Goal: Register for event/course

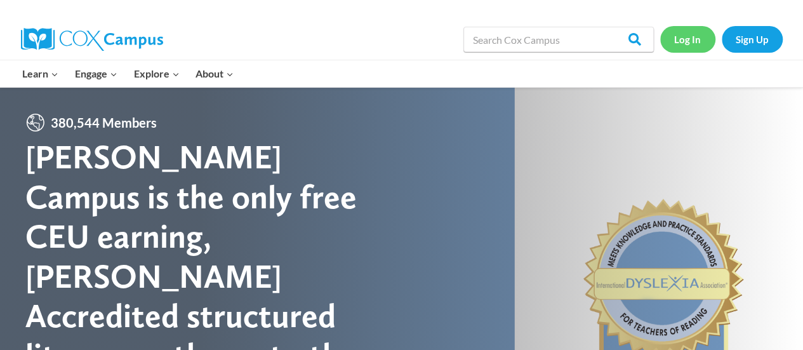
click at [685, 40] on link "Log In" at bounding box center [687, 39] width 55 height 26
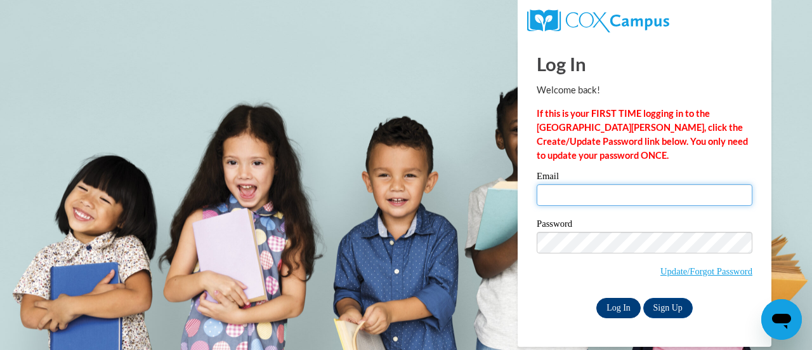
type input "tina.kobriger@rusd.org"
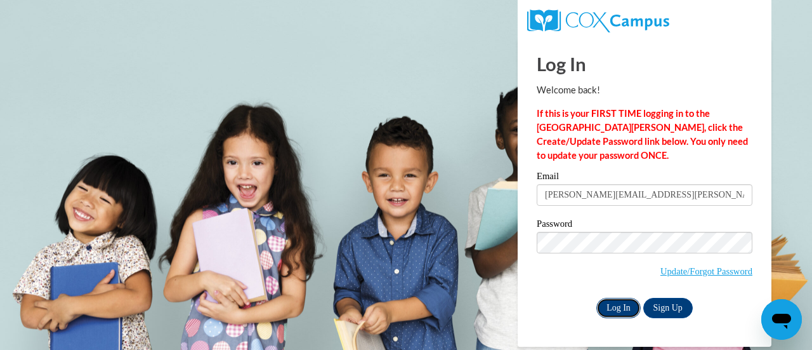
click at [624, 306] on input "Log In" at bounding box center [618, 308] width 44 height 20
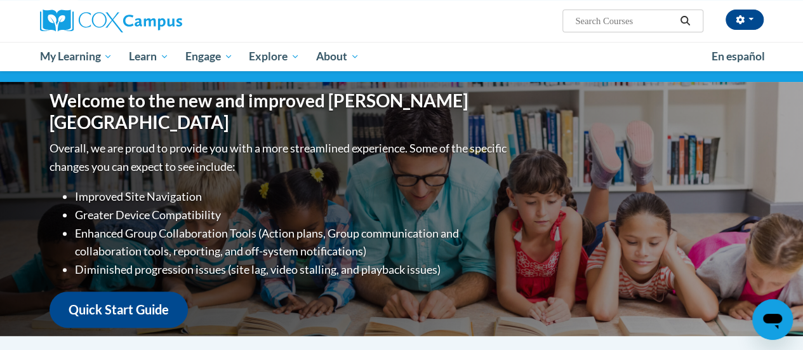
scroll to position [108, 0]
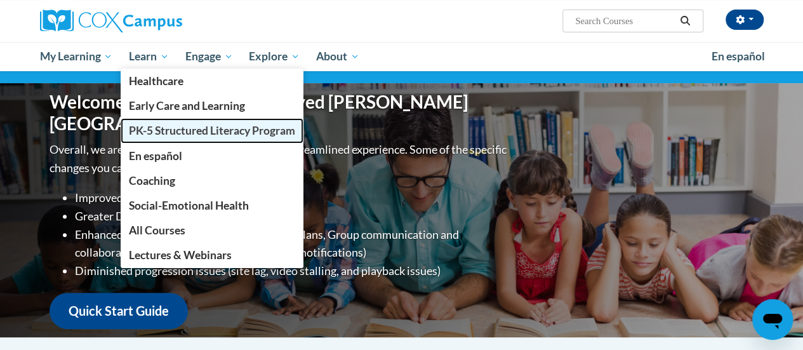
click at [157, 127] on span "PK-5 Structured Literacy Program" at bounding box center [212, 130] width 166 height 13
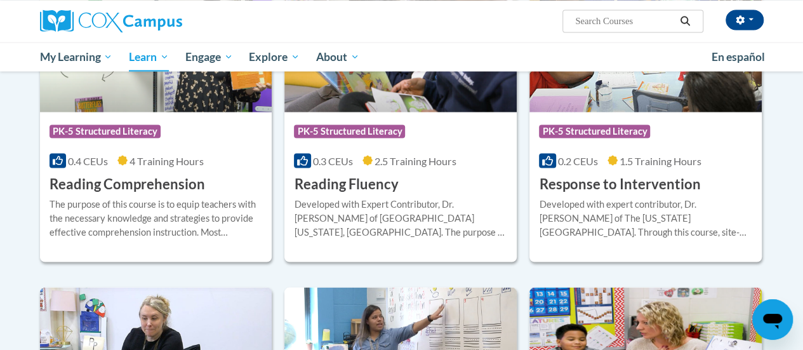
scroll to position [1167, 0]
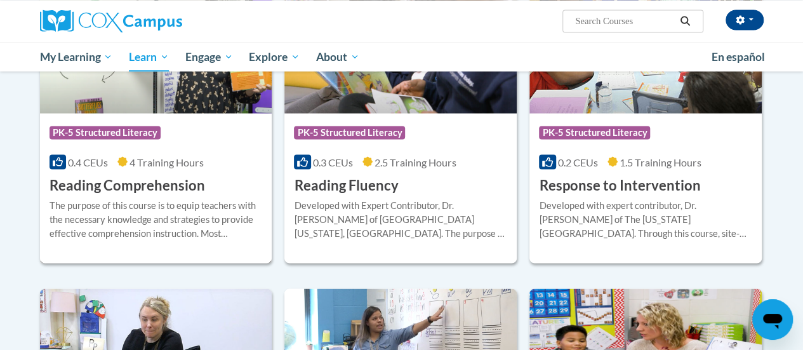
click at [141, 180] on h3 "Reading Comprehension" at bounding box center [126, 185] width 155 height 20
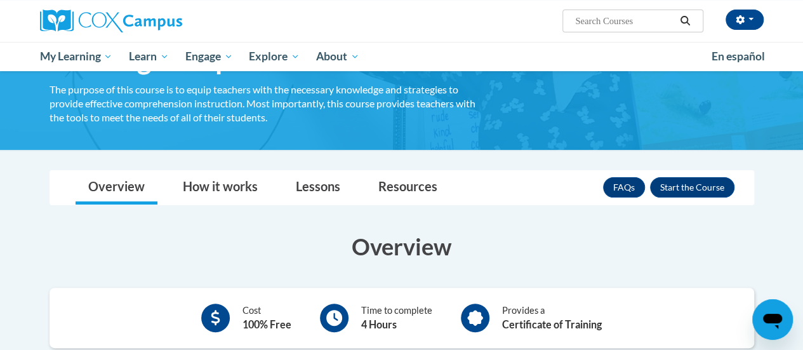
scroll to position [87, 0]
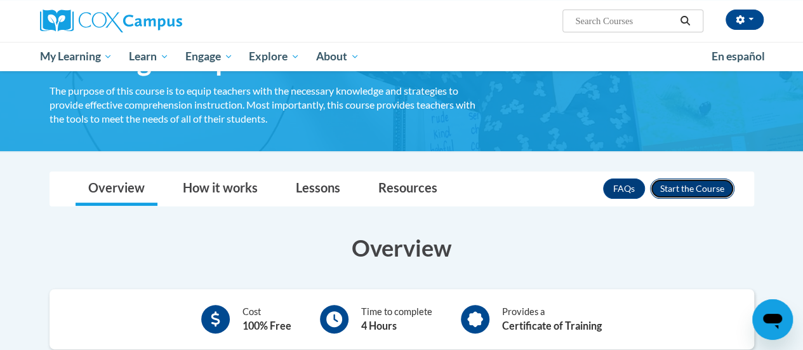
click at [703, 183] on button "Enroll" at bounding box center [692, 188] width 84 height 20
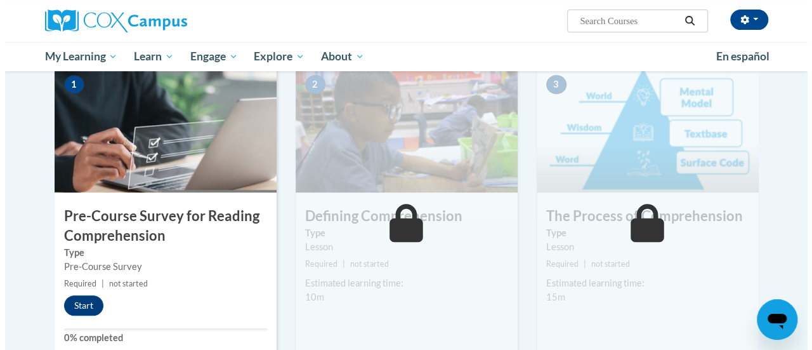
scroll to position [266, 0]
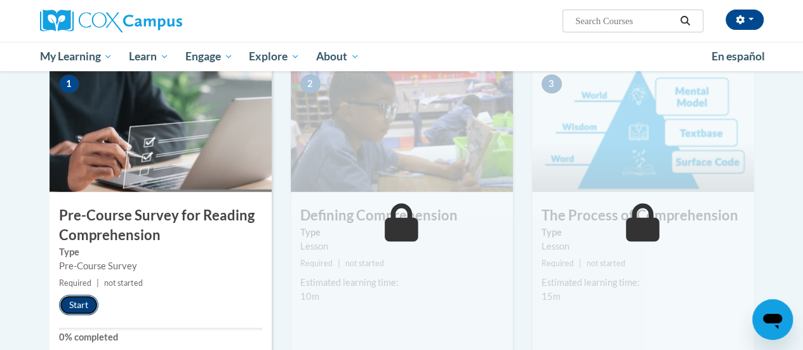
click at [81, 296] on button "Start" at bounding box center [78, 304] width 39 height 20
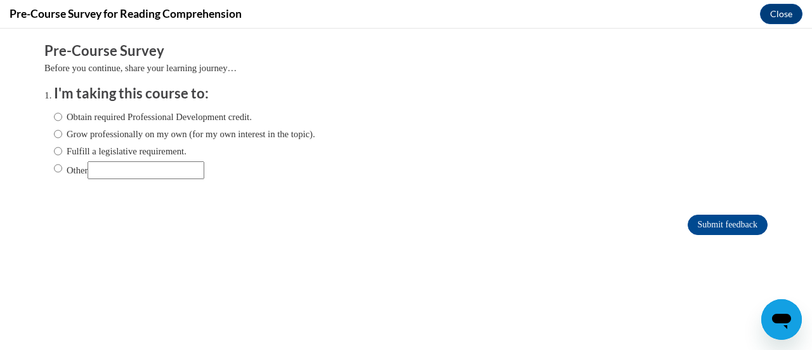
scroll to position [0, 0]
click at [54, 118] on label "Obtain required Professional Development credit." at bounding box center [153, 117] width 198 height 14
click at [54, 118] on input "Obtain required Professional Development credit." at bounding box center [58, 117] width 8 height 14
radio input "true"
click at [723, 216] on input "Submit feedback" at bounding box center [728, 224] width 80 height 20
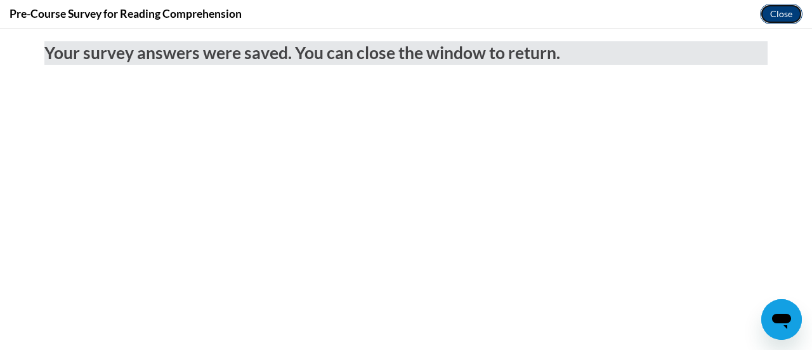
click at [777, 15] on button "Close" at bounding box center [781, 14] width 43 height 20
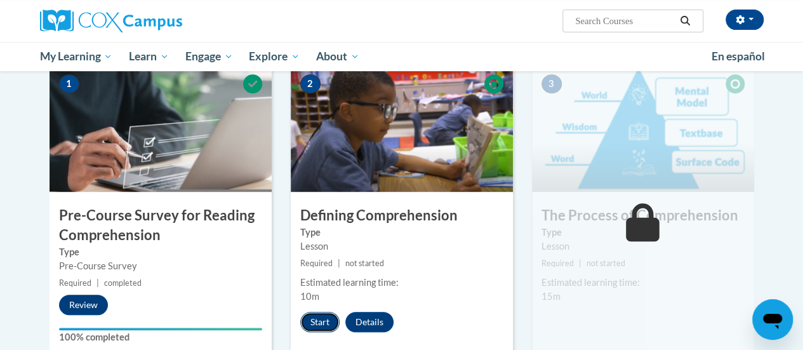
click at [306, 317] on button "Start" at bounding box center [319, 322] width 39 height 20
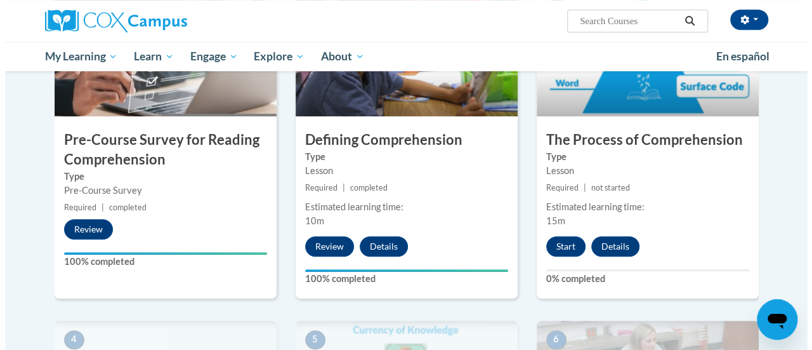
scroll to position [343, 0]
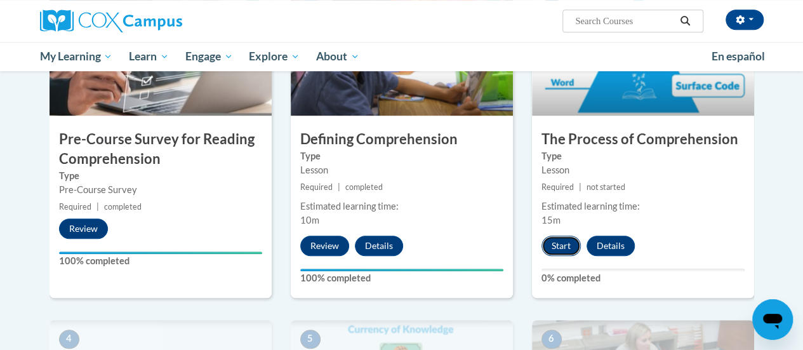
click at [560, 242] on button "Start" at bounding box center [560, 245] width 39 height 20
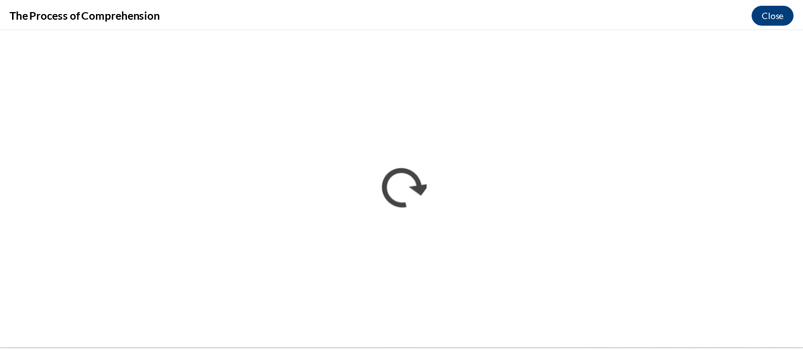
scroll to position [0, 0]
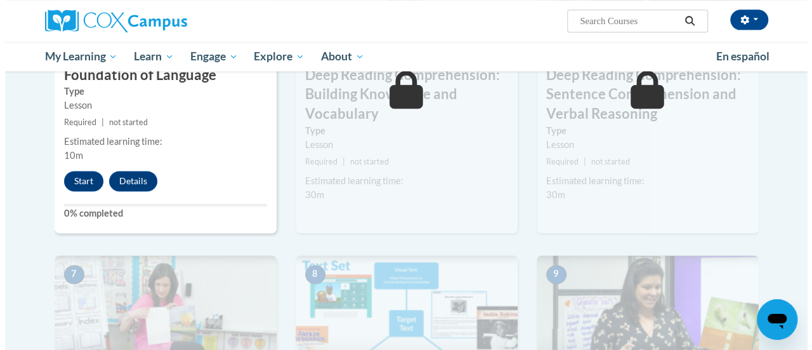
scroll to position [733, 0]
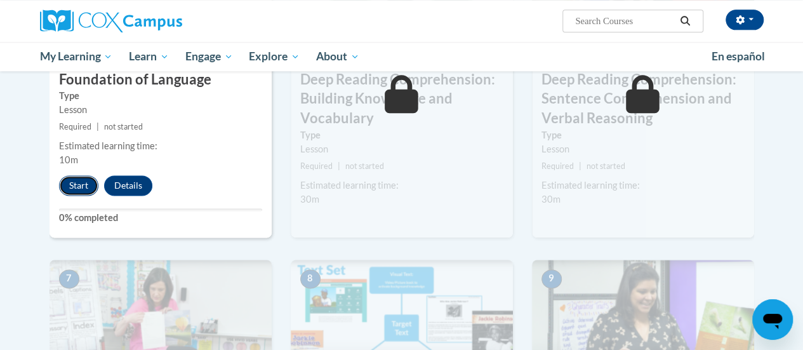
click at [76, 183] on button "Start" at bounding box center [78, 185] width 39 height 20
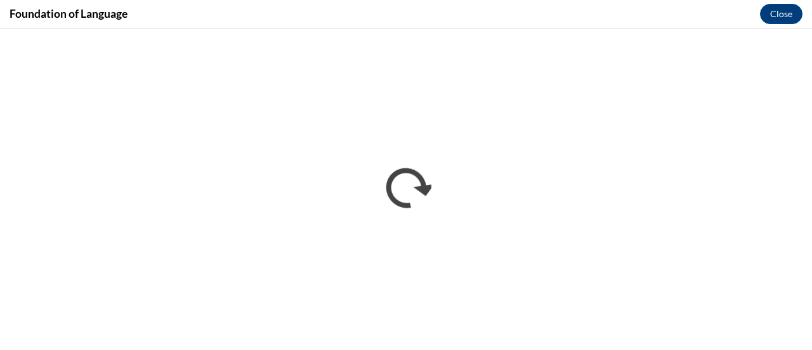
scroll to position [0, 0]
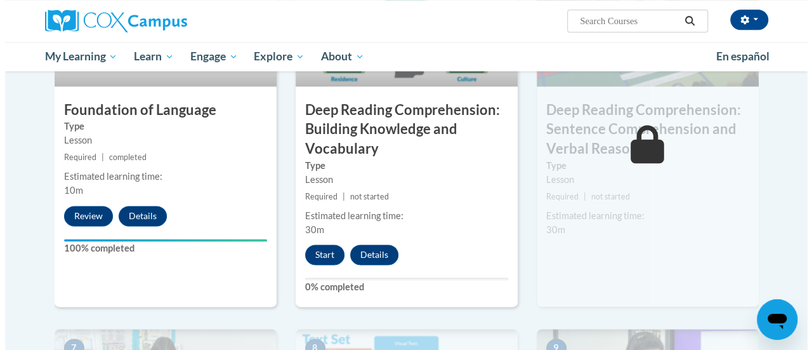
scroll to position [704, 0]
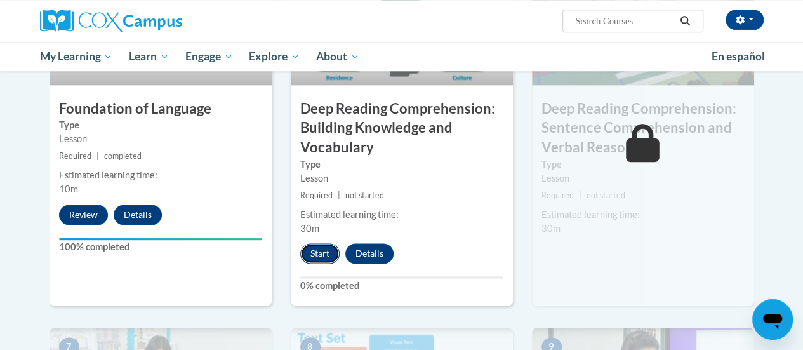
click at [319, 249] on button "Start" at bounding box center [319, 253] width 39 height 20
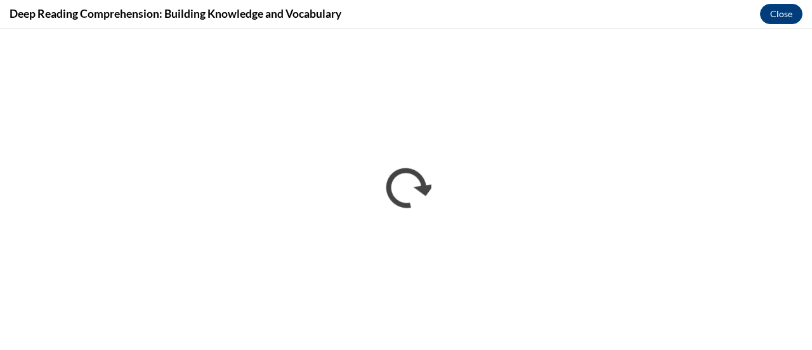
scroll to position [0, 0]
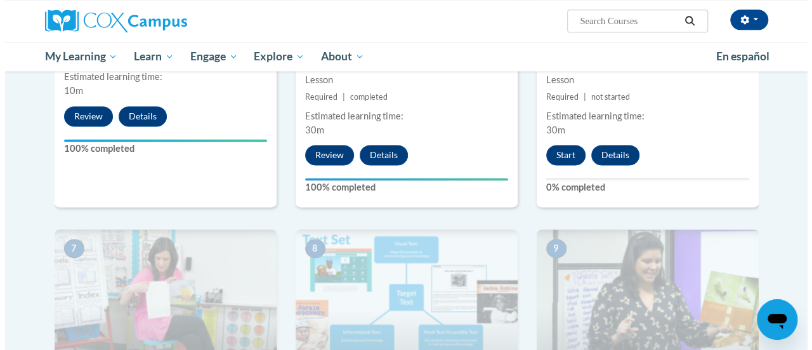
scroll to position [798, 0]
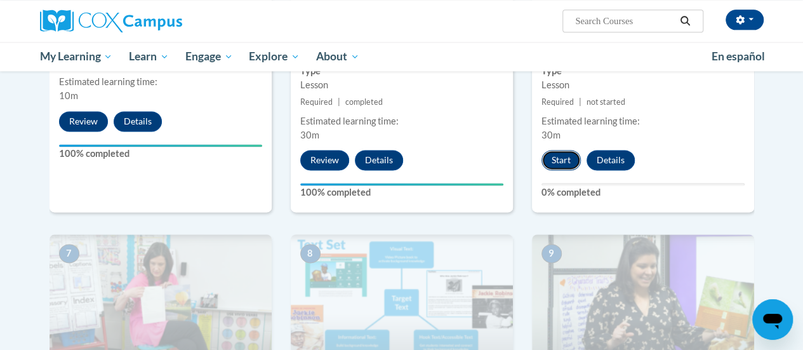
click at [559, 157] on button "Start" at bounding box center [560, 160] width 39 height 20
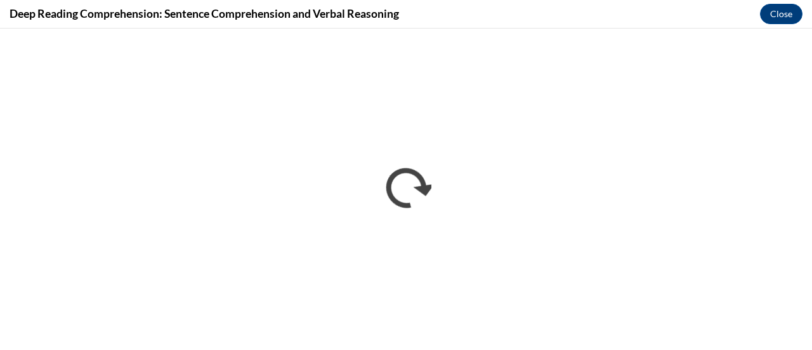
scroll to position [0, 0]
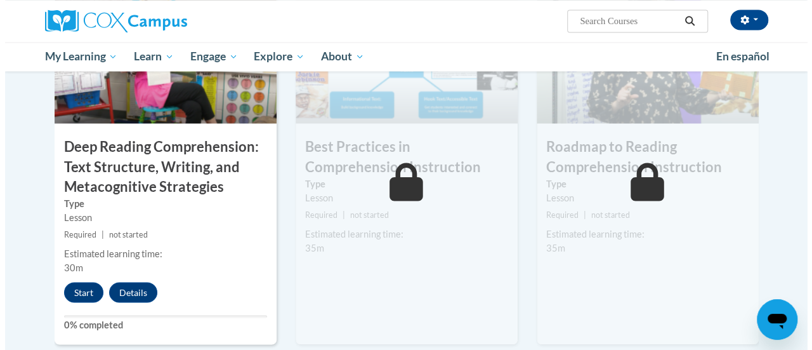
scroll to position [1034, 0]
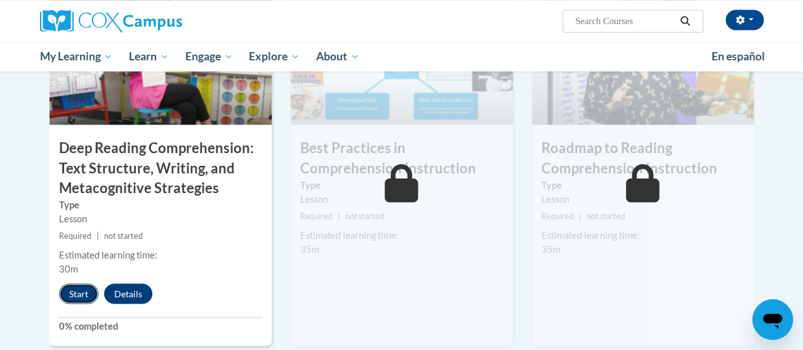
click at [70, 290] on button "Start" at bounding box center [78, 293] width 39 height 20
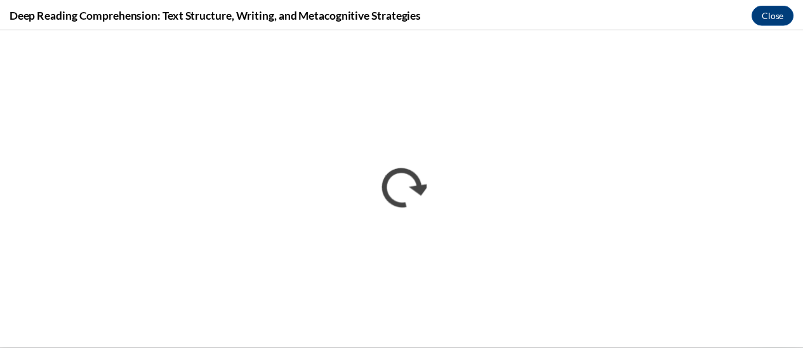
scroll to position [0, 0]
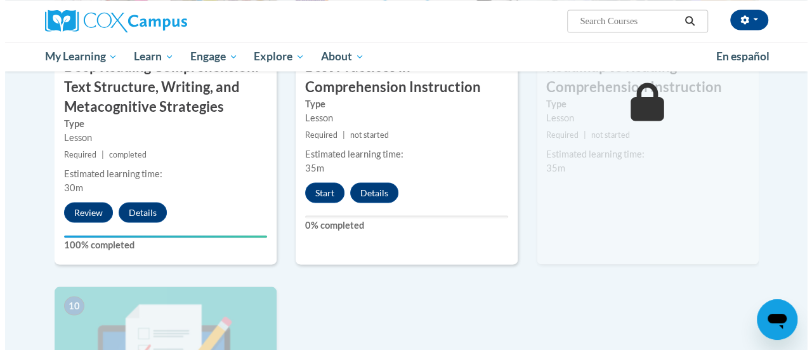
scroll to position [1127, 0]
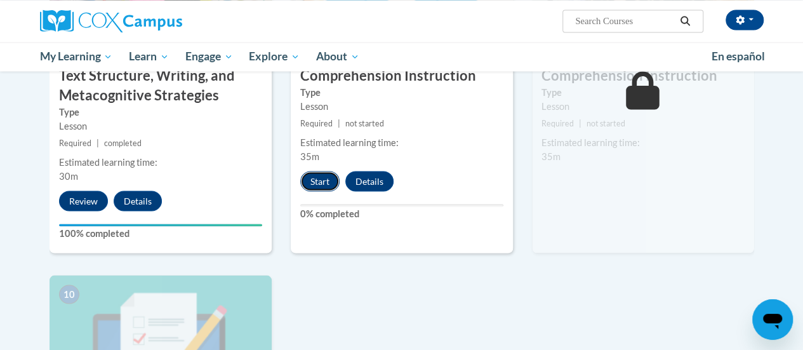
click at [320, 182] on button "Start" at bounding box center [319, 181] width 39 height 20
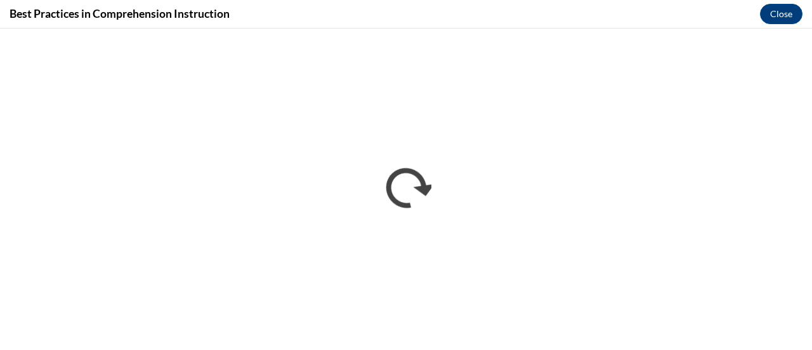
scroll to position [0, 0]
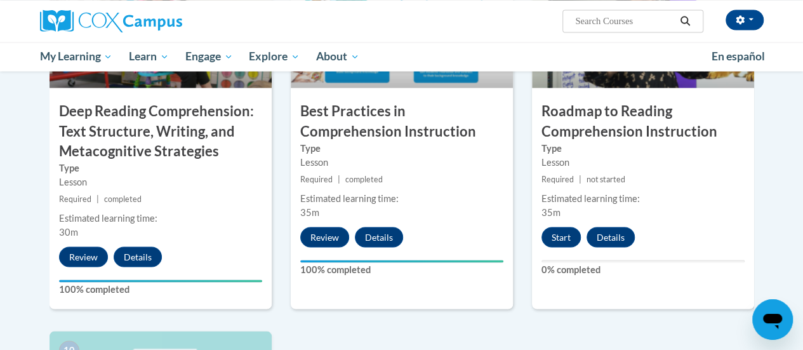
scroll to position [1063, 0]
